Goal: Task Accomplishment & Management: Manage account settings

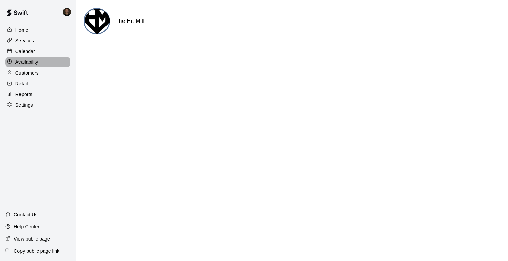
click at [19, 59] on p "Availability" at bounding box center [26, 62] width 23 height 7
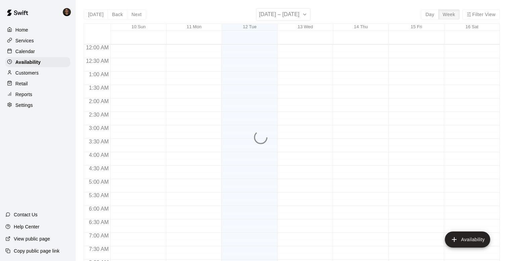
scroll to position [412, 0]
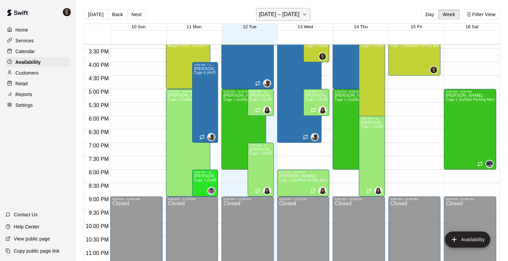
click at [295, 14] on h6 "[DATE] – [DATE]" at bounding box center [279, 14] width 41 height 9
click at [302, 13] on icon "button" at bounding box center [304, 14] width 5 height 8
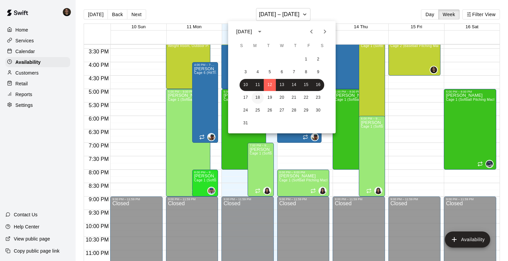
click at [255, 97] on button "18" at bounding box center [257, 98] width 12 height 12
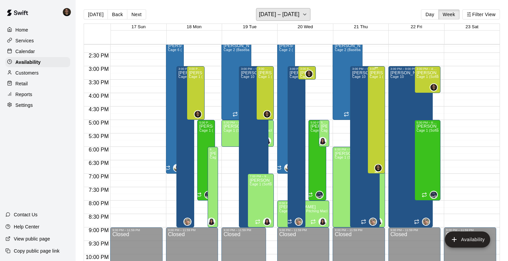
scroll to position [380, 0]
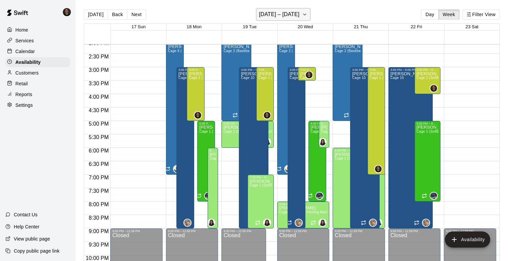
click at [302, 15] on icon "button" at bounding box center [304, 14] width 5 height 8
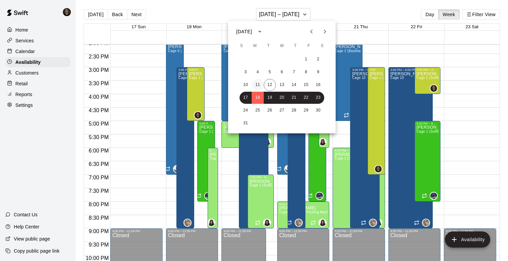
click at [258, 83] on button "11" at bounding box center [257, 85] width 12 height 12
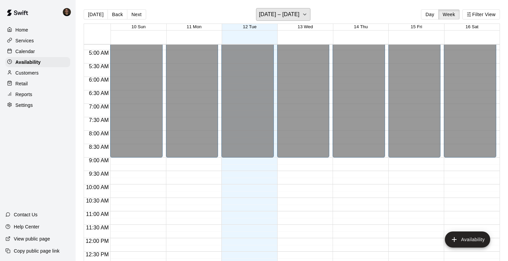
scroll to position [133, 0]
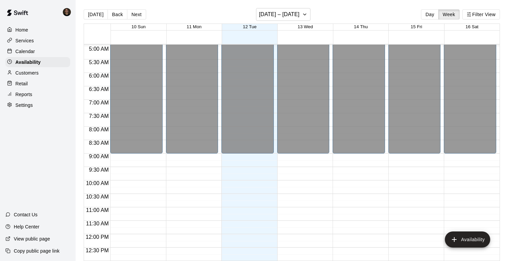
click at [459, 184] on div "12:00 AM – 9:00 AM Closed 5:00 PM – 8:00 PM [PERSON_NAME] Cage 1 (Softball Pitc…" at bounding box center [470, 234] width 52 height 645
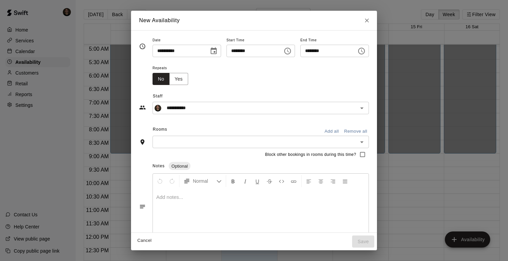
click at [364, 52] on icon "Choose time, selected time is 10:30 AM" at bounding box center [361, 51] width 8 height 8
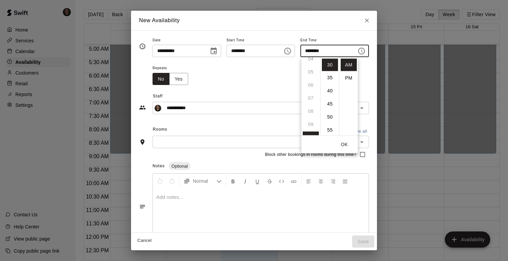
scroll to position [0, 0]
click at [312, 65] on ul "12 01 02 03 04 05 06 07 08 09 10 11" at bounding box center [310, 96] width 19 height 78
click at [350, 78] on li "PM" at bounding box center [348, 78] width 16 height 12
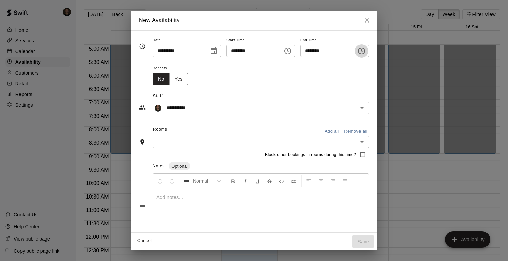
click at [359, 53] on button "Choose time, selected time is 10:30 PM" at bounding box center [361, 50] width 13 height 13
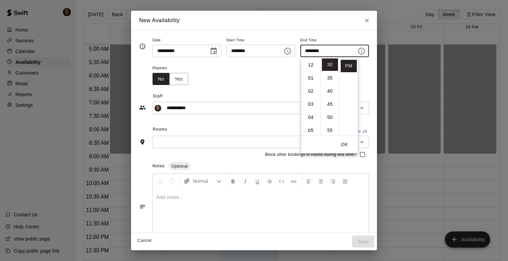
click at [307, 65] on li "12" at bounding box center [311, 65] width 16 height 12
click at [330, 67] on li "00" at bounding box center [330, 65] width 16 height 12
type input "********"
click at [342, 146] on button "OK" at bounding box center [343, 144] width 21 height 12
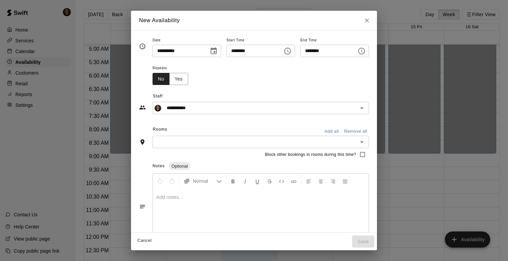
click at [366, 146] on button "Open" at bounding box center [361, 141] width 9 height 9
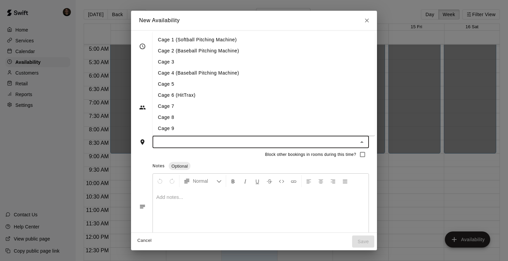
click at [313, 165] on div "Notes Optional" at bounding box center [260, 166] width 216 height 11
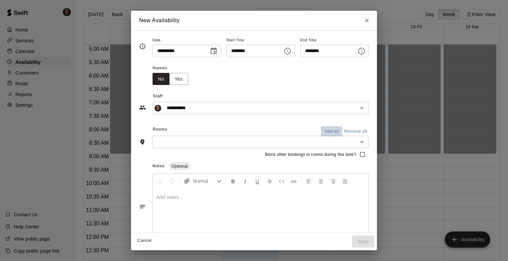
click at [336, 131] on button "Add all" at bounding box center [331, 131] width 21 height 10
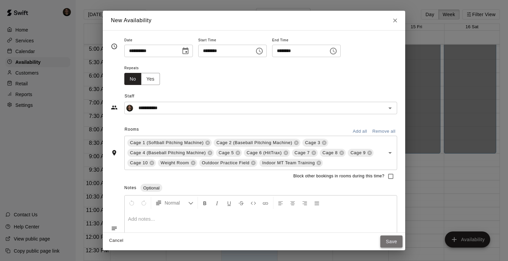
click at [387, 245] on button "Save" at bounding box center [391, 241] width 22 height 12
